Goal: Information Seeking & Learning: Stay updated

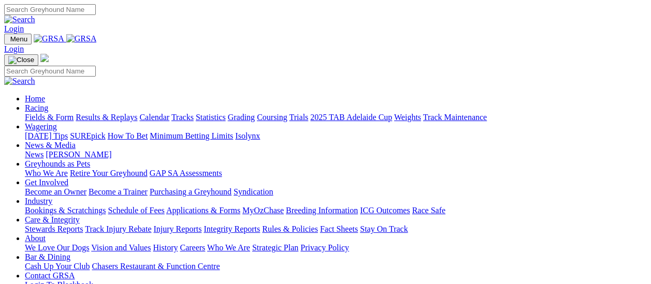
click at [25, 113] on link "Fields & Form" at bounding box center [49, 117] width 49 height 9
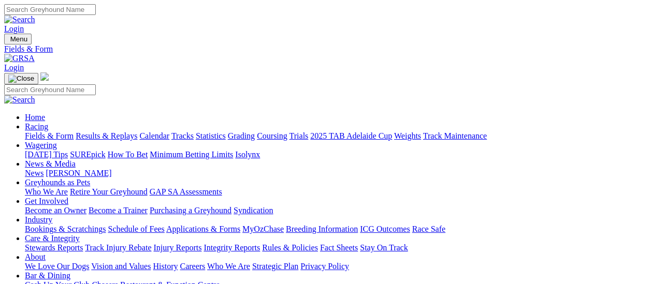
click at [117, 132] on link "Results & Replays" at bounding box center [107, 136] width 62 height 9
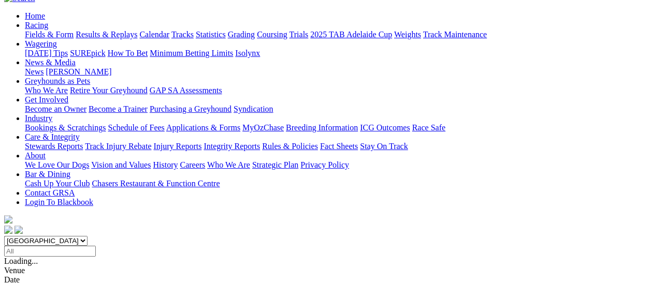
scroll to position [104, 0]
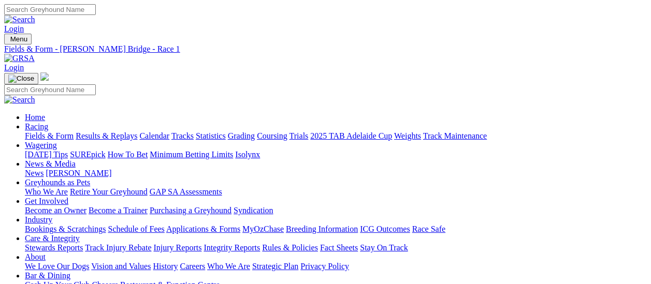
click at [108, 132] on link "Results & Replays" at bounding box center [107, 136] width 62 height 9
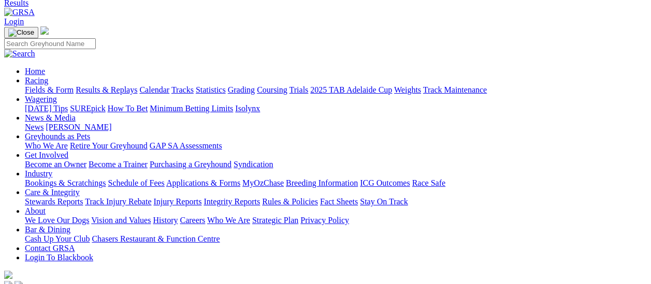
scroll to position [104, 0]
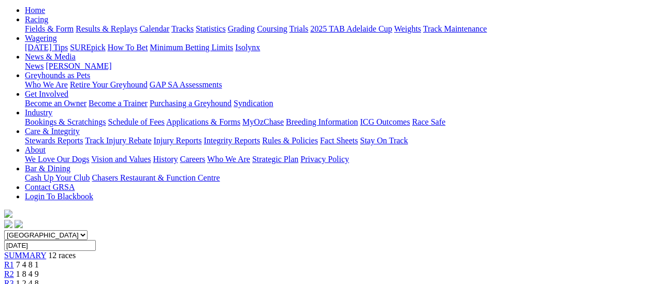
scroll to position [104, 0]
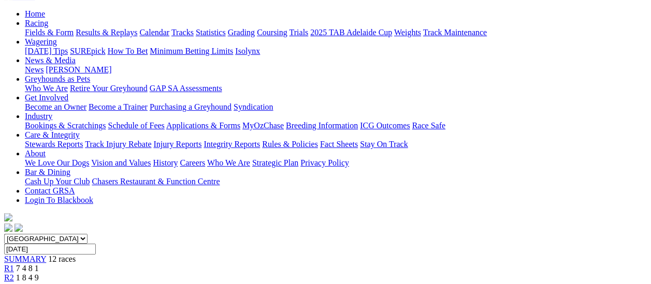
click at [14, 274] on span "R2" at bounding box center [9, 278] width 10 height 9
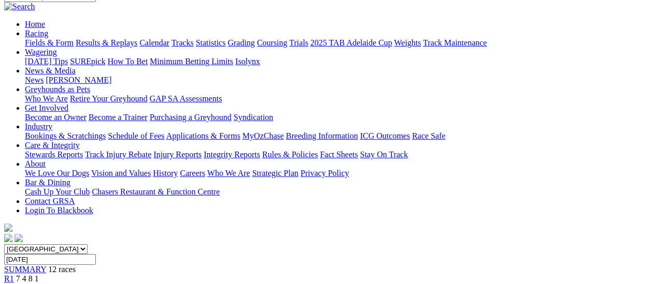
scroll to position [155, 0]
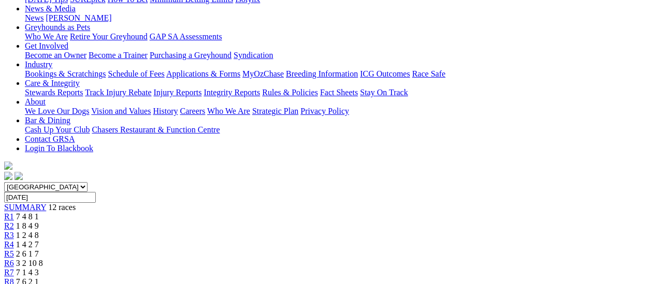
click at [14, 231] on span "R3" at bounding box center [9, 235] width 10 height 9
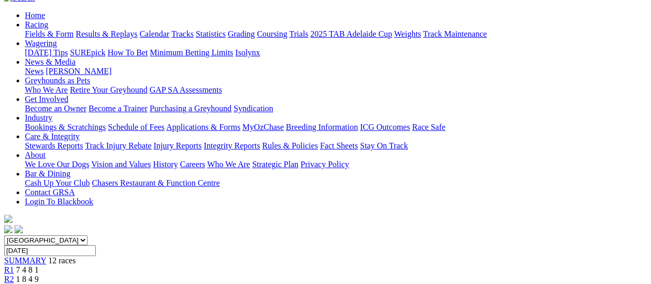
scroll to position [52, 0]
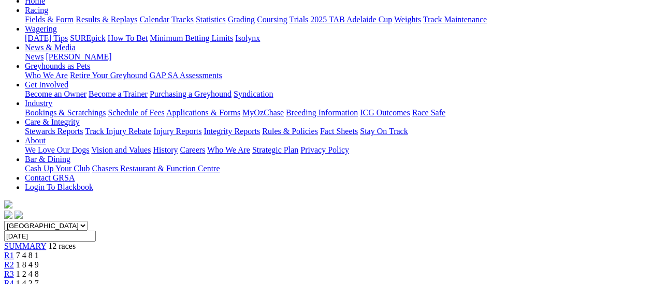
scroll to position [104, 0]
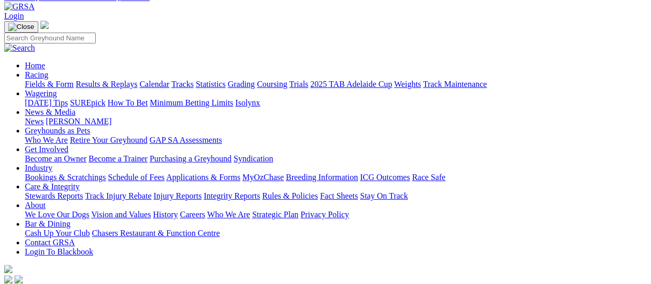
scroll to position [52, 0]
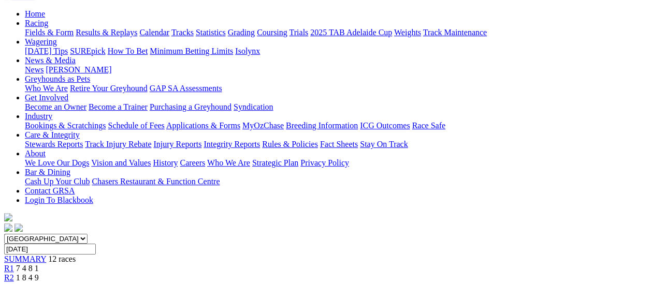
scroll to position [104, 0]
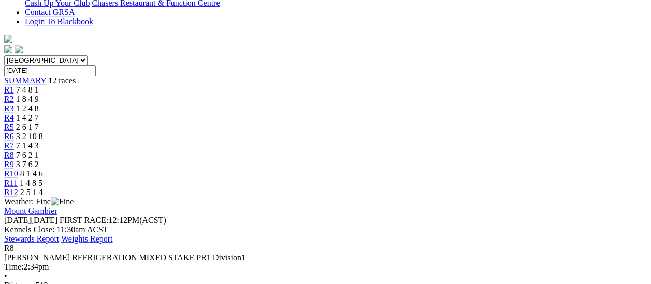
scroll to position [104, 0]
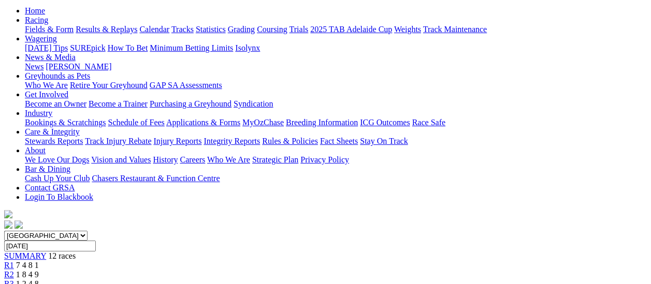
scroll to position [52, 0]
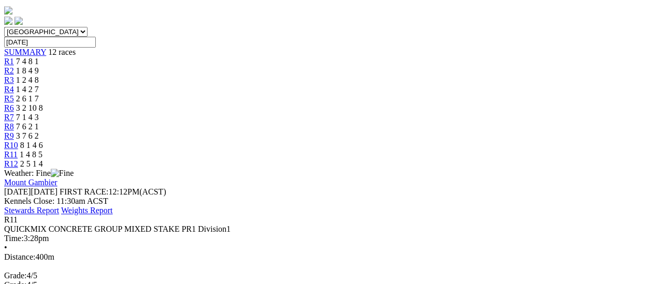
scroll to position [52, 0]
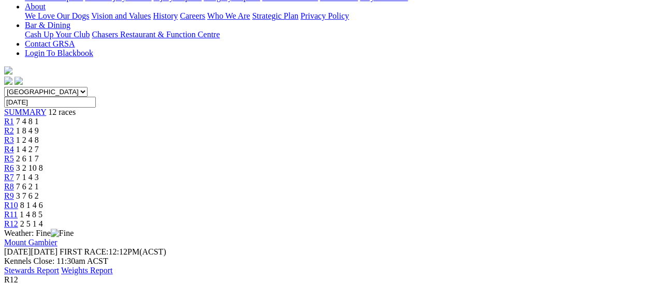
scroll to position [104, 0]
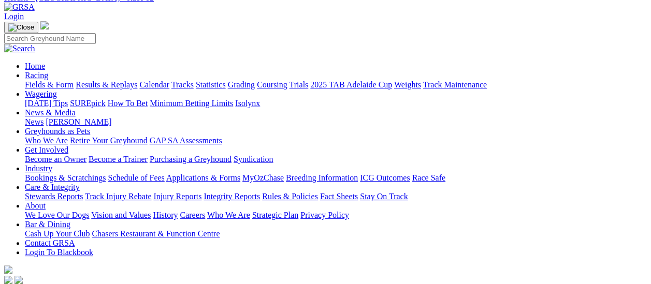
scroll to position [0, 0]
